Goal: Task Accomplishment & Management: Use online tool/utility

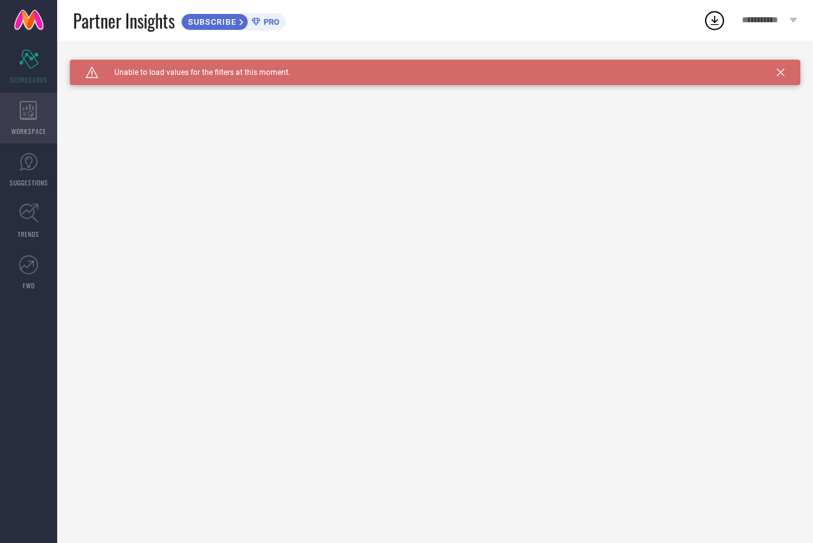
click at [26, 119] on icon at bounding box center [28, 110] width 17 height 19
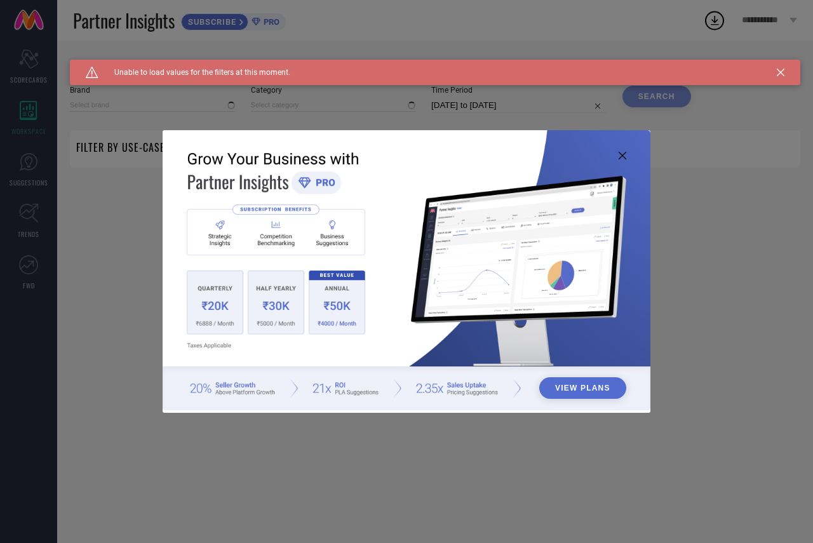
type input "1 STOP FASHION"
type input "All"
click at [17, 67] on div "View Plans" at bounding box center [406, 271] width 813 height 543
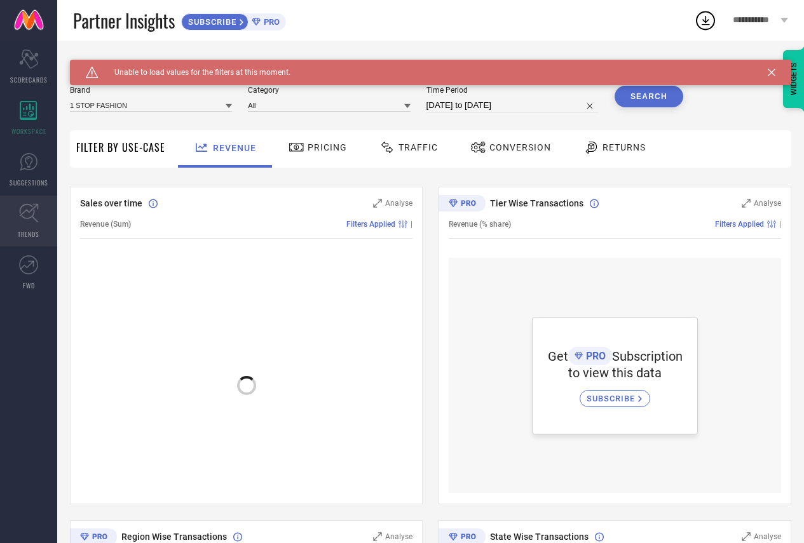
click at [34, 202] on link "TRENDS" at bounding box center [28, 221] width 57 height 51
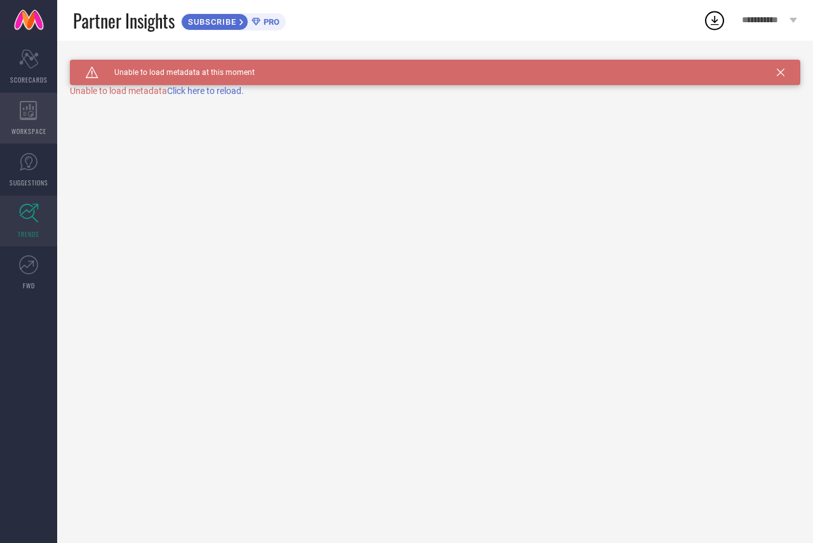
click at [26, 132] on span "WORKSPACE" at bounding box center [28, 131] width 35 height 10
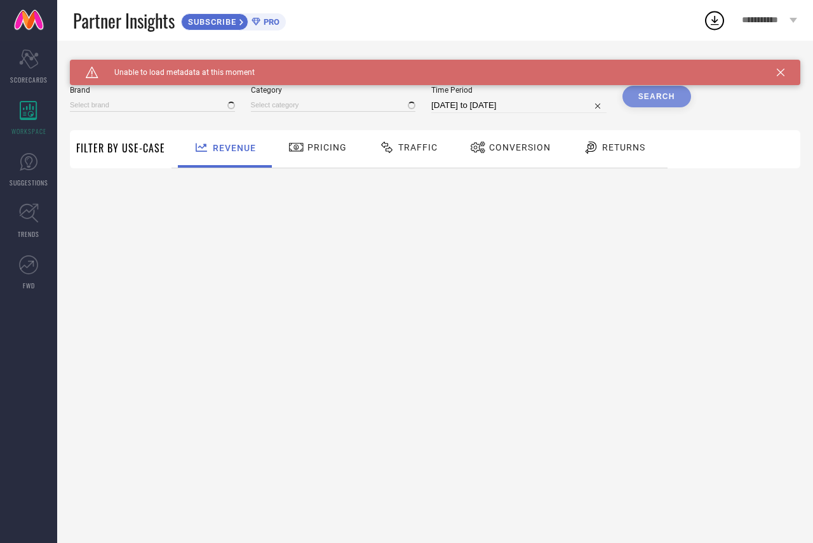
type input "1 STOP FASHION"
type input "All"
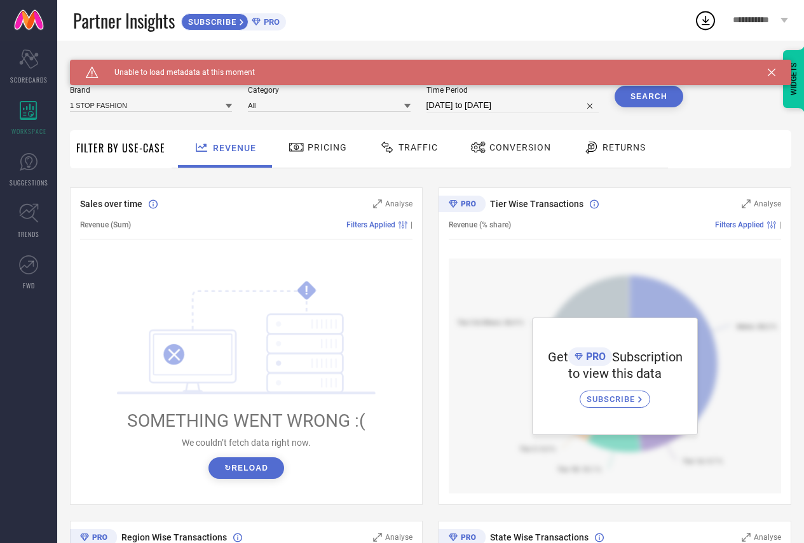
click at [323, 150] on span "Pricing" at bounding box center [327, 147] width 39 height 10
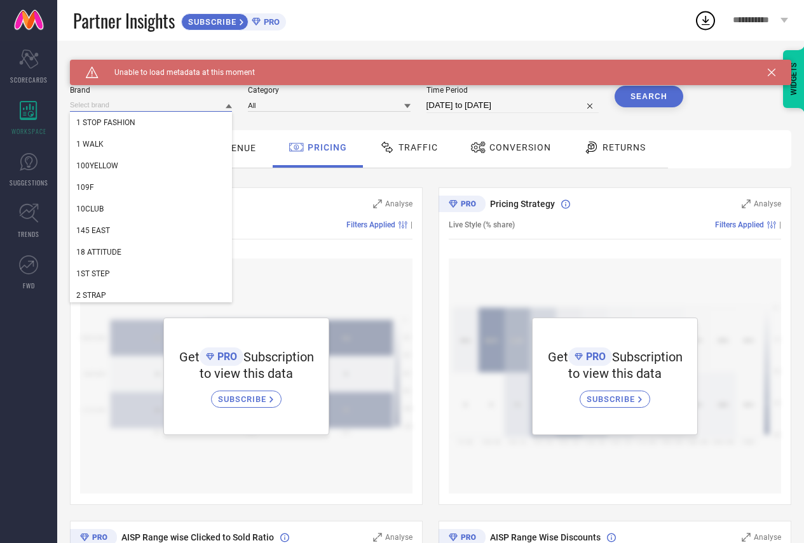
click at [133, 108] on input at bounding box center [151, 105] width 162 height 13
click at [283, 104] on input at bounding box center [329, 105] width 162 height 13
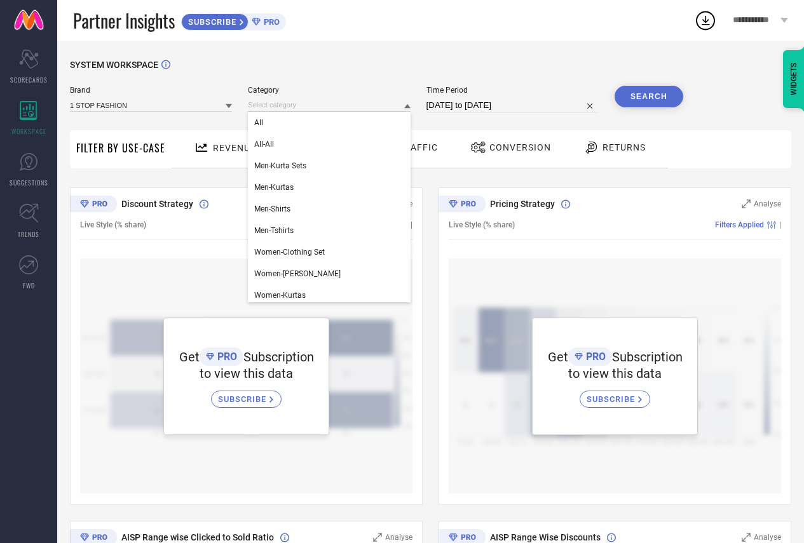
click at [449, 31] on div "Partner Insights SUBSCRIBE PRO" at bounding box center [383, 20] width 621 height 41
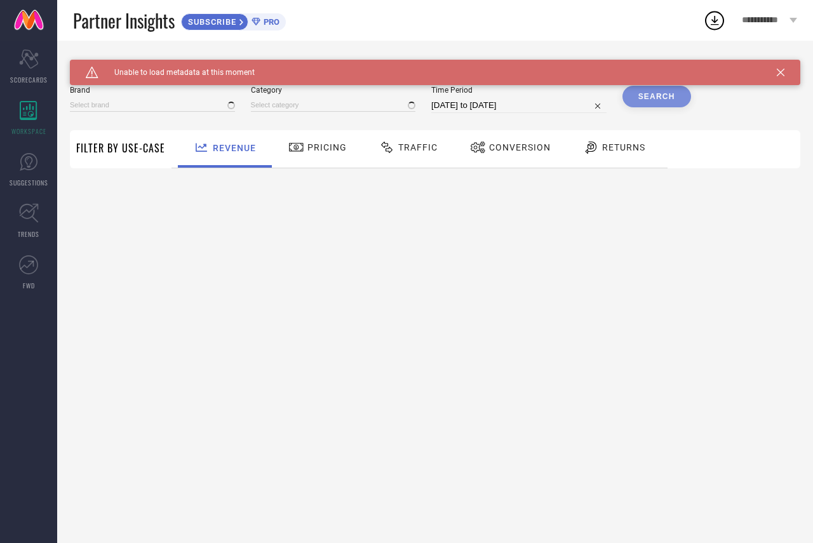
type input "1 STOP FASHION"
type input "All"
